Goal: Information Seeking & Learning: Learn about a topic

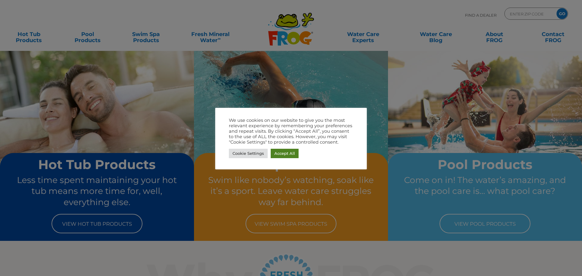
click at [280, 152] on link "Accept All" at bounding box center [284, 153] width 28 height 9
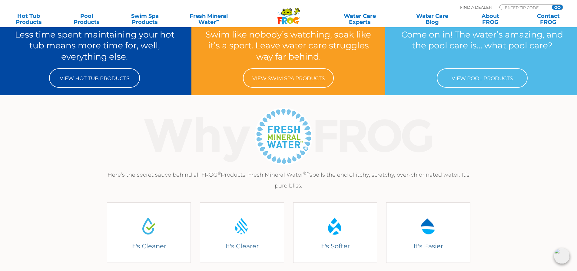
scroll to position [91, 0]
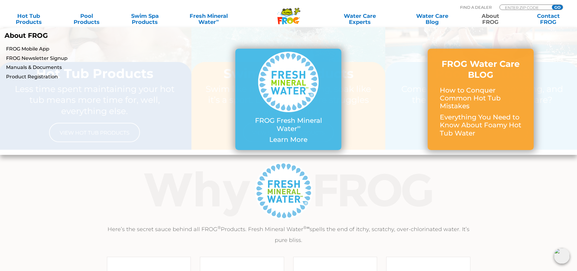
click at [490, 18] on link "About FROG" at bounding box center [490, 19] width 45 height 12
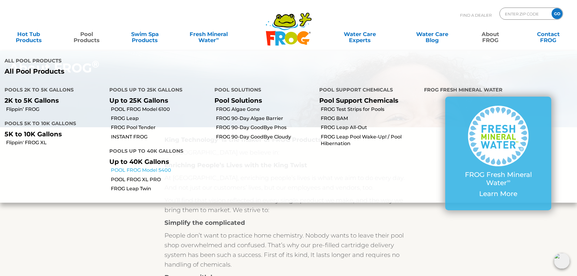
click at [143, 168] on link "POOL FROG Model 5400" at bounding box center [160, 170] width 99 height 7
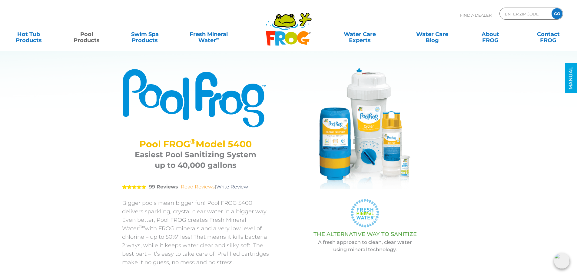
click at [188, 187] on link "Read Reviews" at bounding box center [198, 187] width 34 height 6
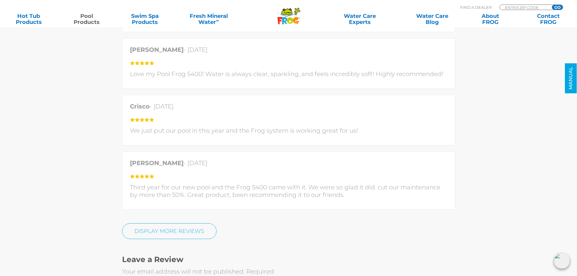
scroll to position [1480, 0]
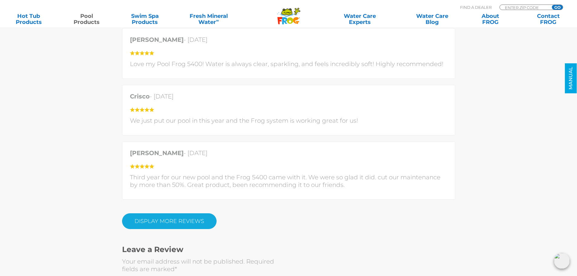
click at [161, 221] on link "Display More Reviews" at bounding box center [169, 221] width 95 height 16
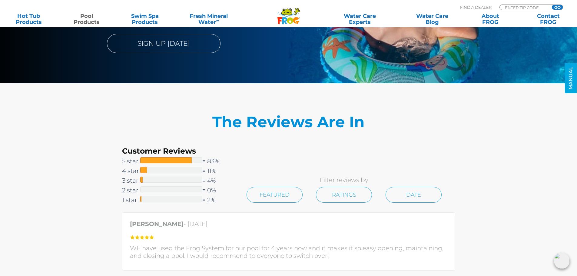
scroll to position [1238, 0]
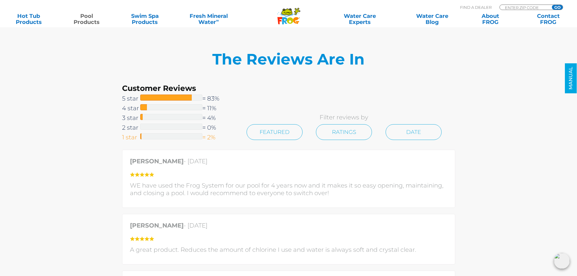
click at [144, 137] on div at bounding box center [171, 136] width 62 height 6
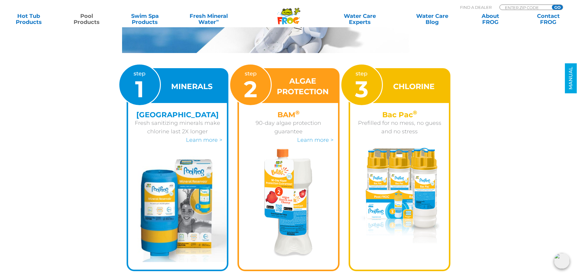
scroll to position [836, 0]
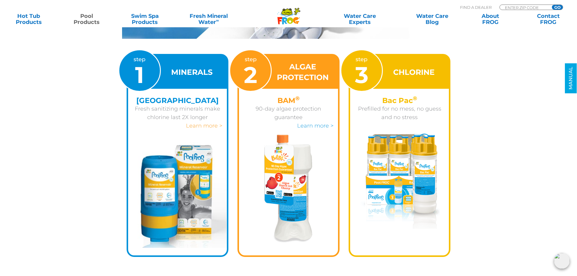
click at [203, 126] on link "Learn more >" at bounding box center [204, 125] width 36 height 7
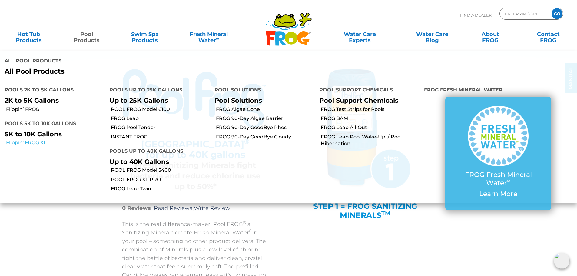
click at [22, 142] on link "Flippin' FROG XL" at bounding box center [55, 142] width 99 height 7
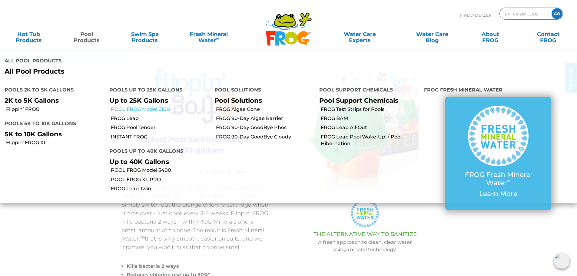
click at [139, 108] on link "POOL FROG Model 6100" at bounding box center [160, 109] width 99 height 7
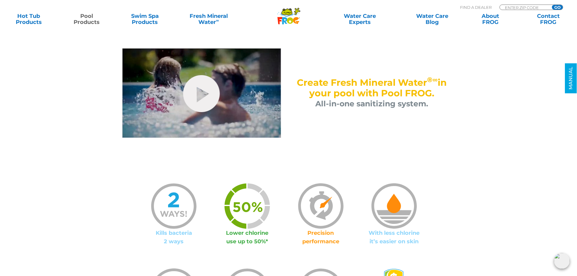
scroll to position [333, 0]
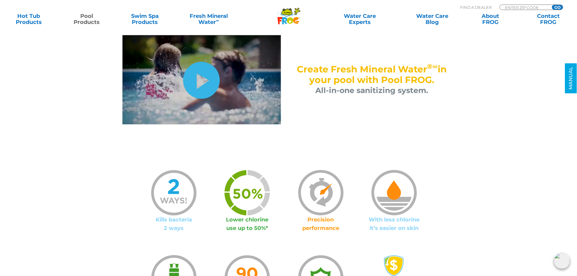
click at [200, 82] on link "hide-me" at bounding box center [201, 80] width 37 height 37
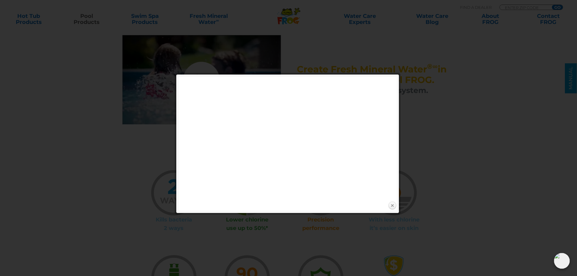
click at [393, 204] on link "Close" at bounding box center [392, 205] width 9 height 9
